Goal: Browse casually

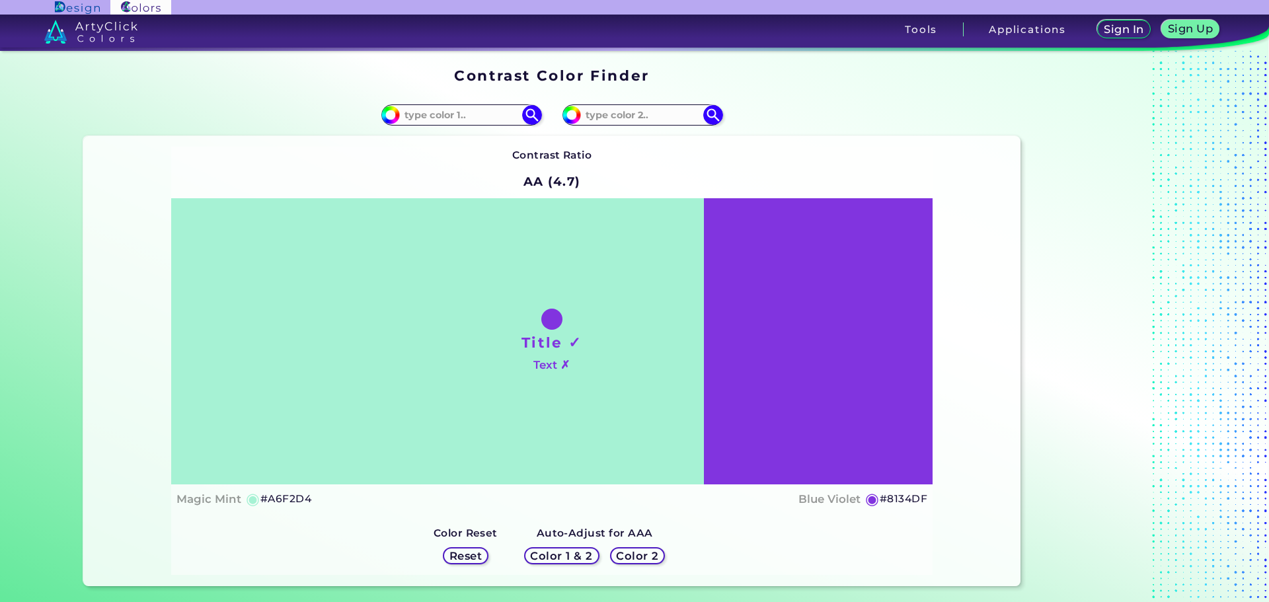
drag, startPoint x: 536, startPoint y: 325, endPoint x: 510, endPoint y: 320, distance: 26.3
click at [510, 320] on div "Title ✓ Text ✗" at bounding box center [551, 341] width 761 height 286
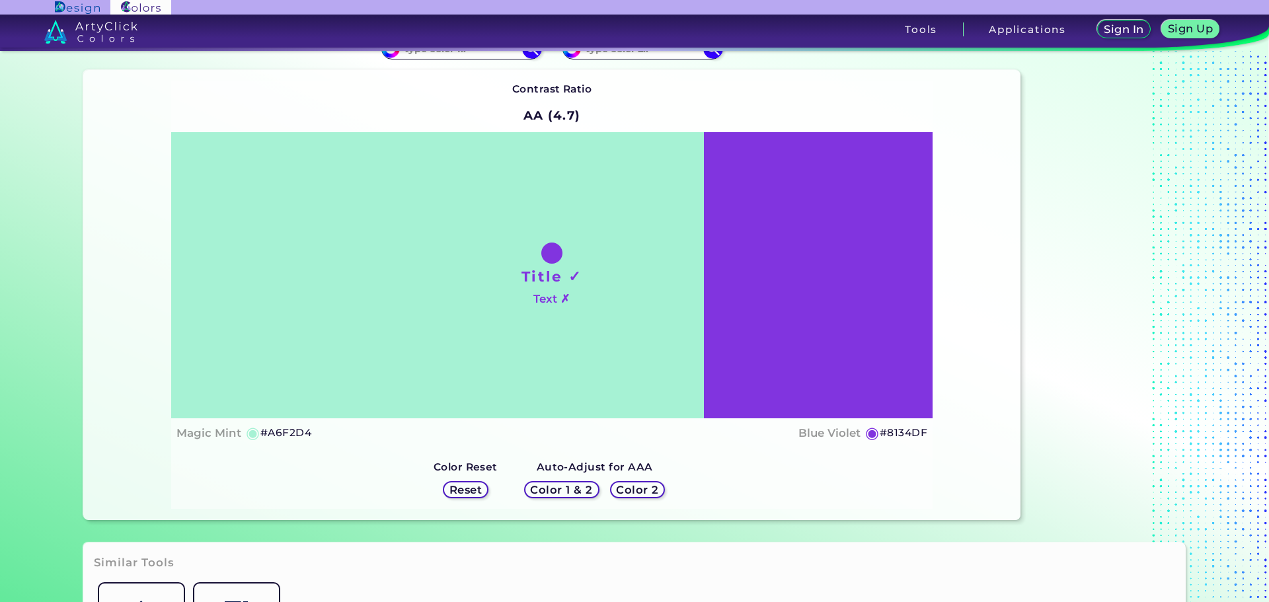
click at [249, 433] on h5 "◉" at bounding box center [253, 433] width 15 height 16
click at [288, 452] on div "Contrast Ratio AA (4.7) Title ✓ Text ✗ Magic Mint ◉ #A6F2D4 ◉" at bounding box center [551, 295] width 761 height 428
click at [346, 451] on div "Contrast Ratio AA (4.7) Title ✓ Text ✗ Magic Mint ◉ #A6F2D4 ◉" at bounding box center [551, 295] width 761 height 428
click at [633, 487] on h5 "Color 2" at bounding box center [637, 490] width 38 height 10
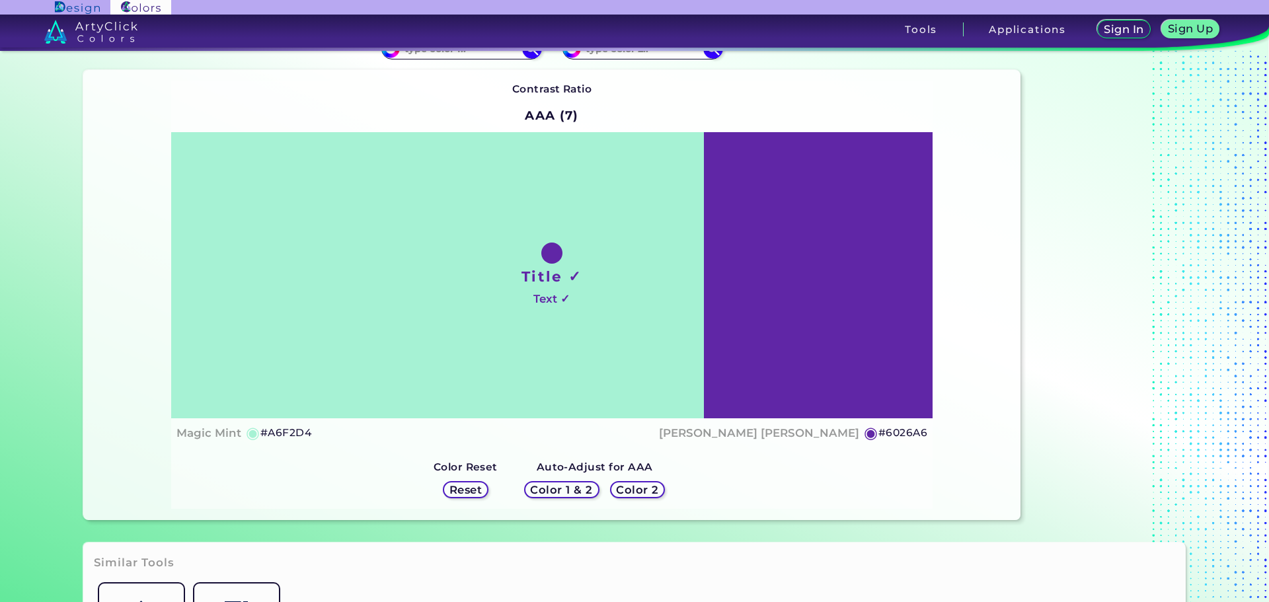
click at [563, 491] on h5 "Color 1 & 2" at bounding box center [561, 489] width 56 height 10
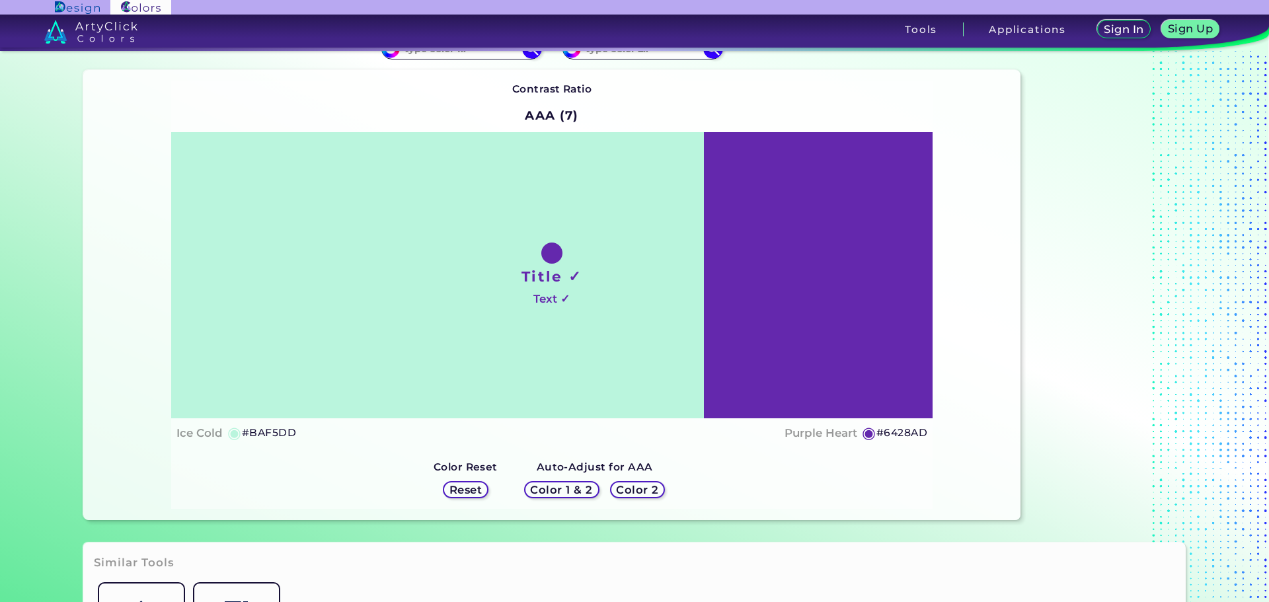
click at [470, 488] on h5 "Reset" at bounding box center [466, 489] width 30 height 10
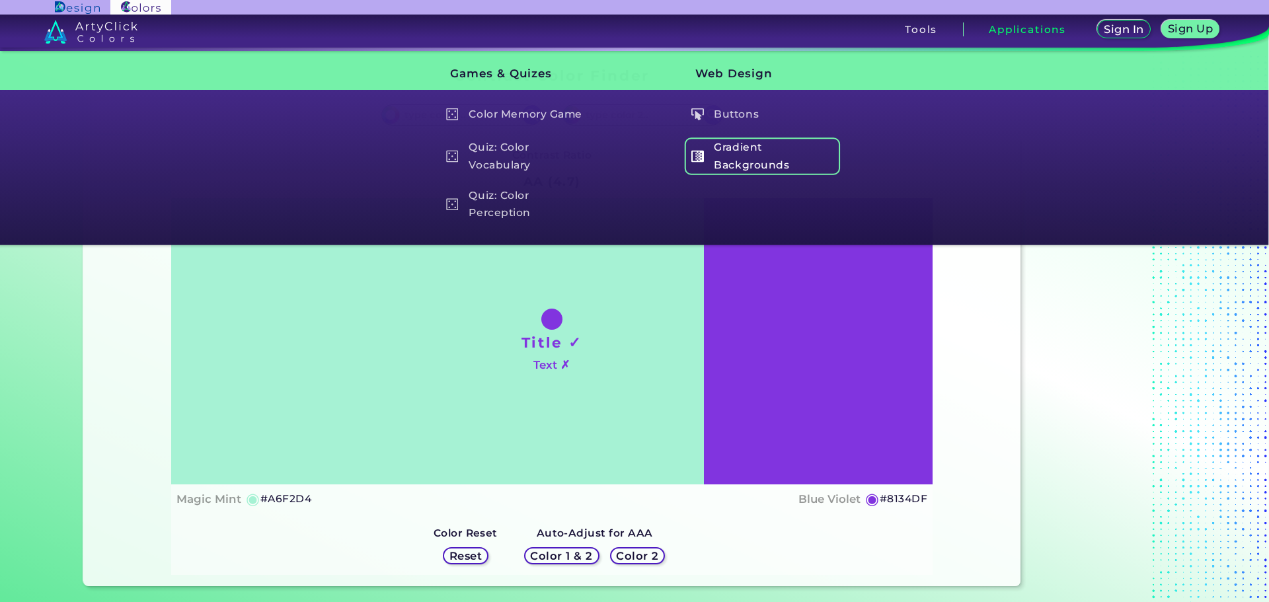
click at [742, 151] on h5 "Gradient Backgrounds" at bounding box center [762, 156] width 155 height 38
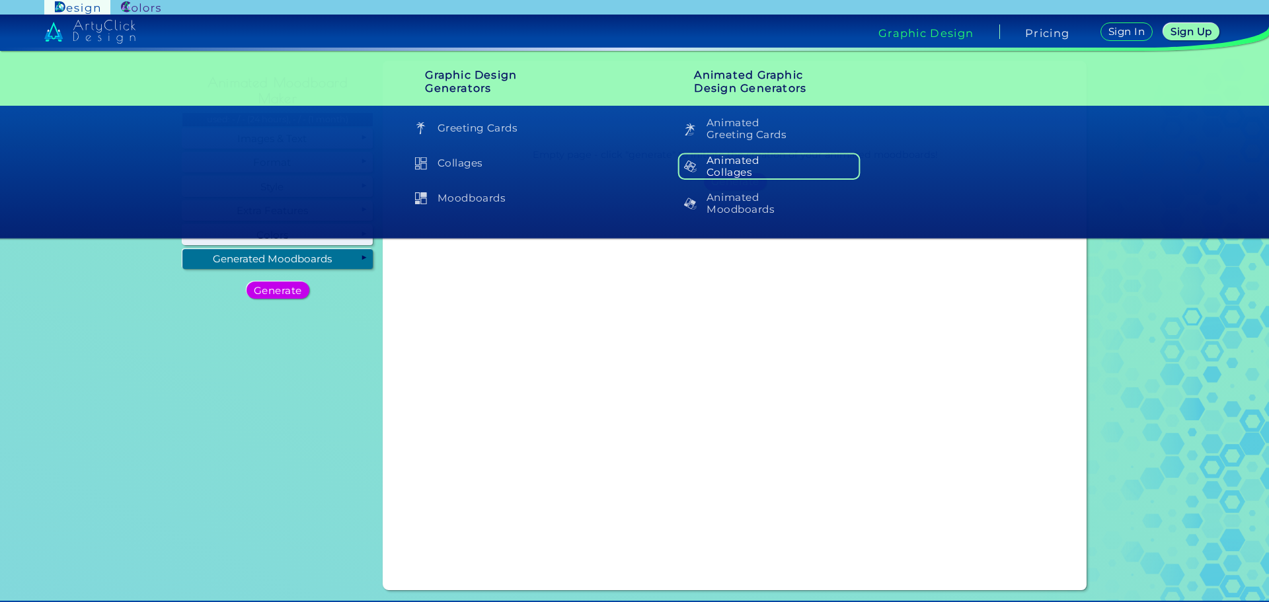
click at [737, 162] on h5 "Animated Collages" at bounding box center [768, 166] width 182 height 27
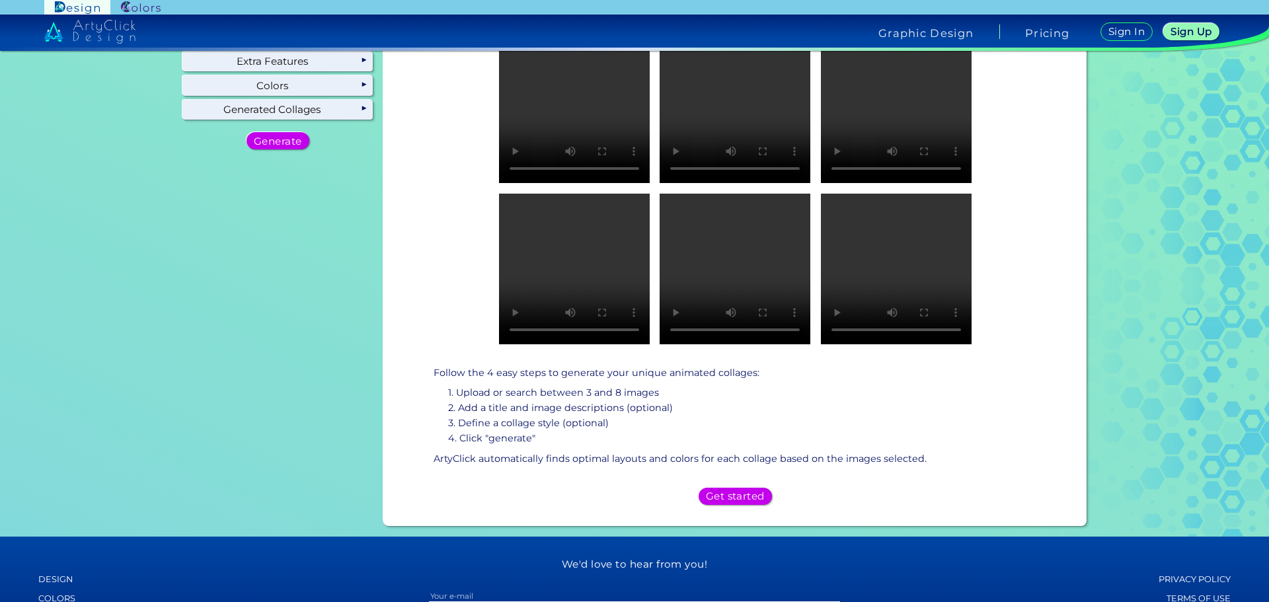
scroll to position [132, 0]
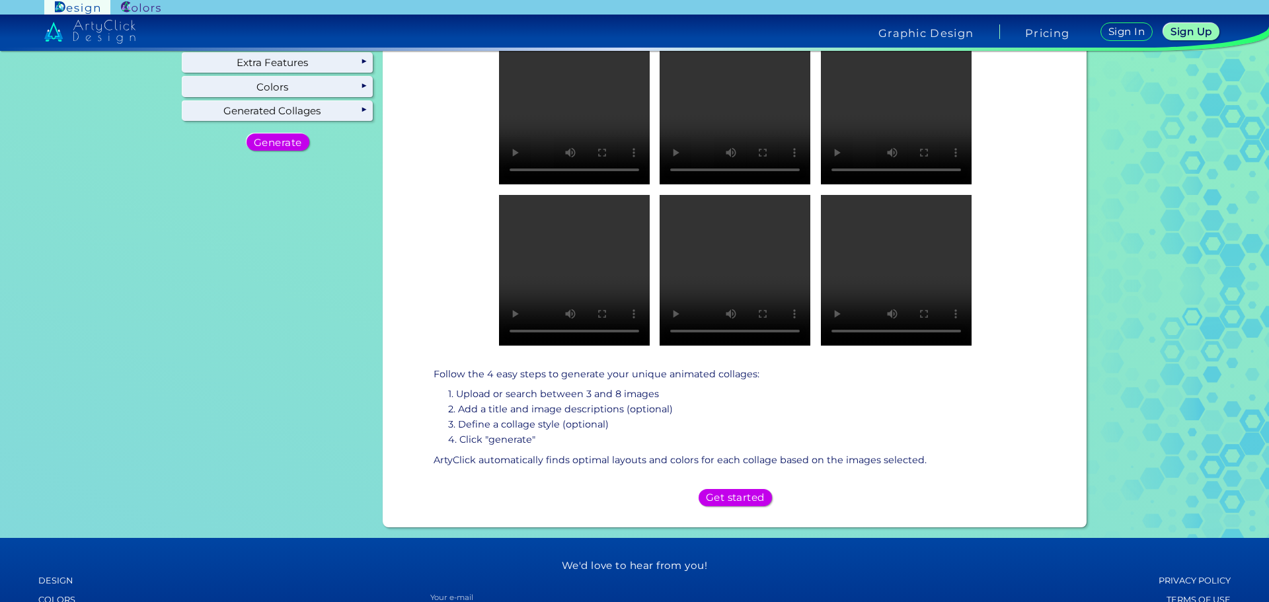
click at [738, 259] on video at bounding box center [735, 270] width 151 height 151
click at [736, 252] on video at bounding box center [735, 270] width 151 height 151
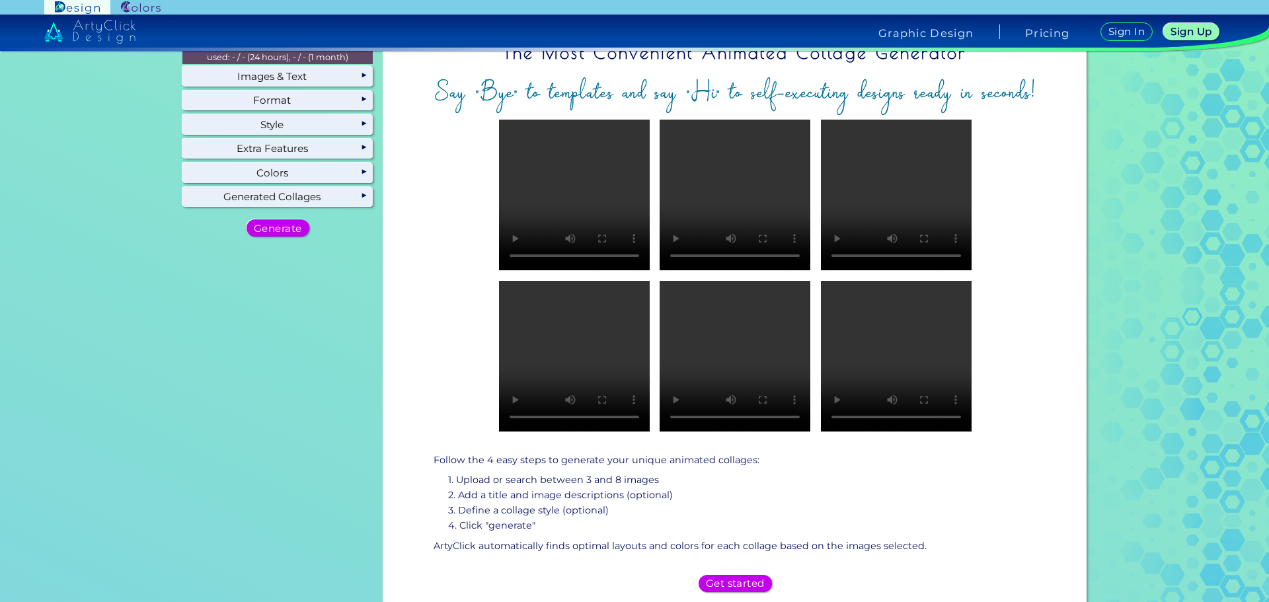
scroll to position [0, 0]
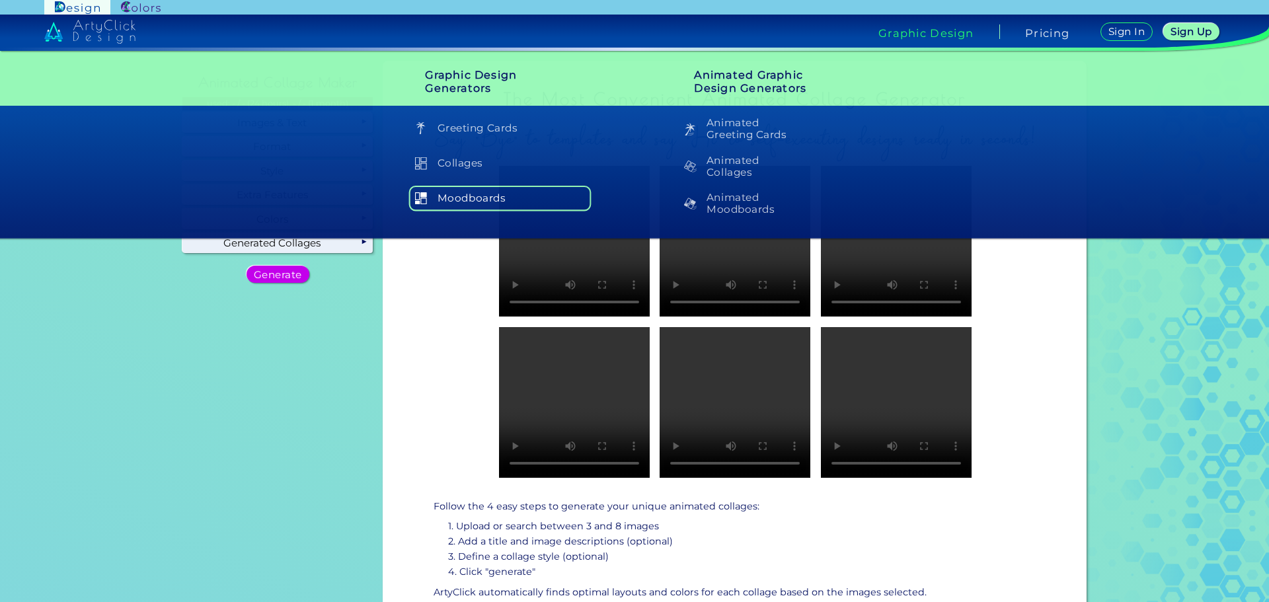
click at [472, 196] on h5 "Moodboards" at bounding box center [499, 198] width 182 height 25
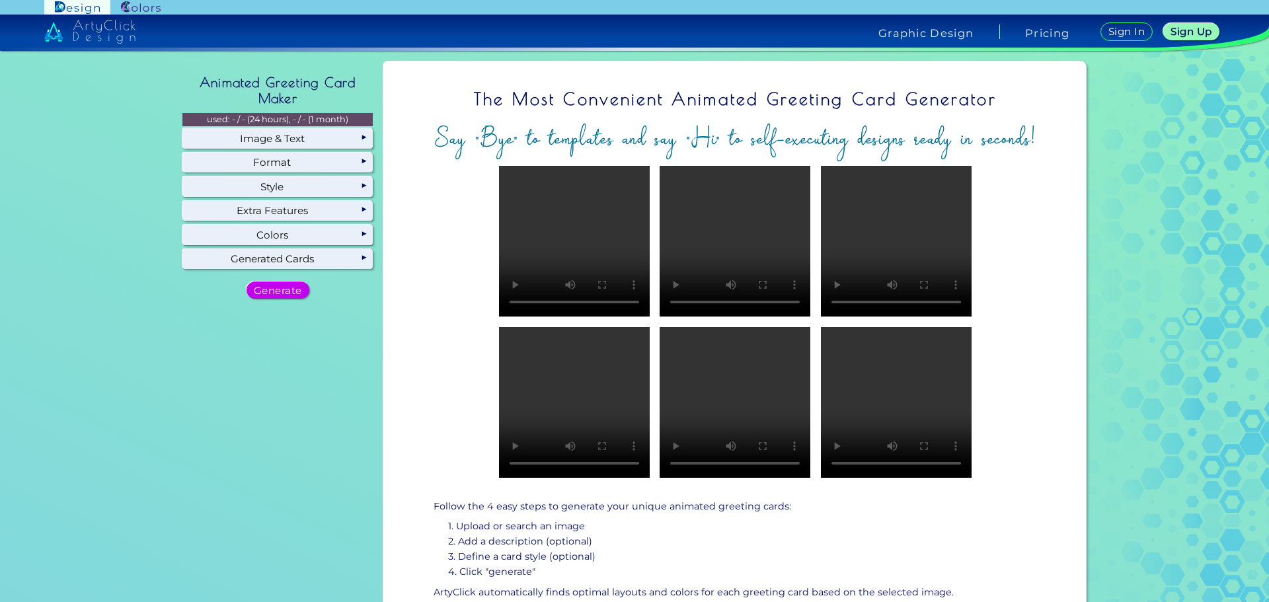
click at [756, 233] on video at bounding box center [735, 241] width 151 height 151
click at [765, 250] on video at bounding box center [735, 241] width 151 height 151
click at [144, 10] on img at bounding box center [141, 7] width 40 height 13
